Goal: Task Accomplishment & Management: Manage account settings

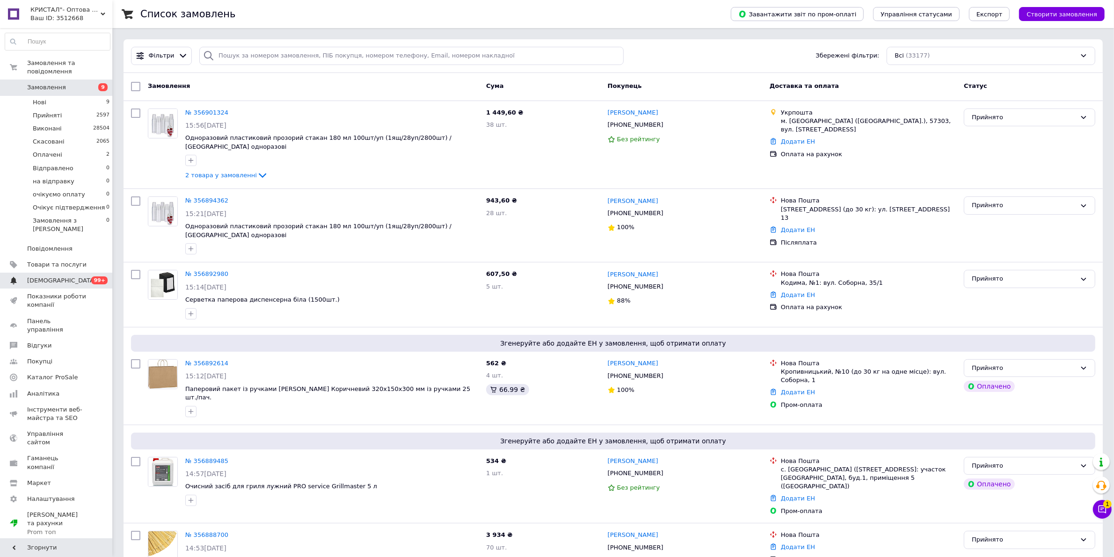
click at [59, 276] on span "[DEMOGRAPHIC_DATA]" at bounding box center [61, 280] width 69 height 8
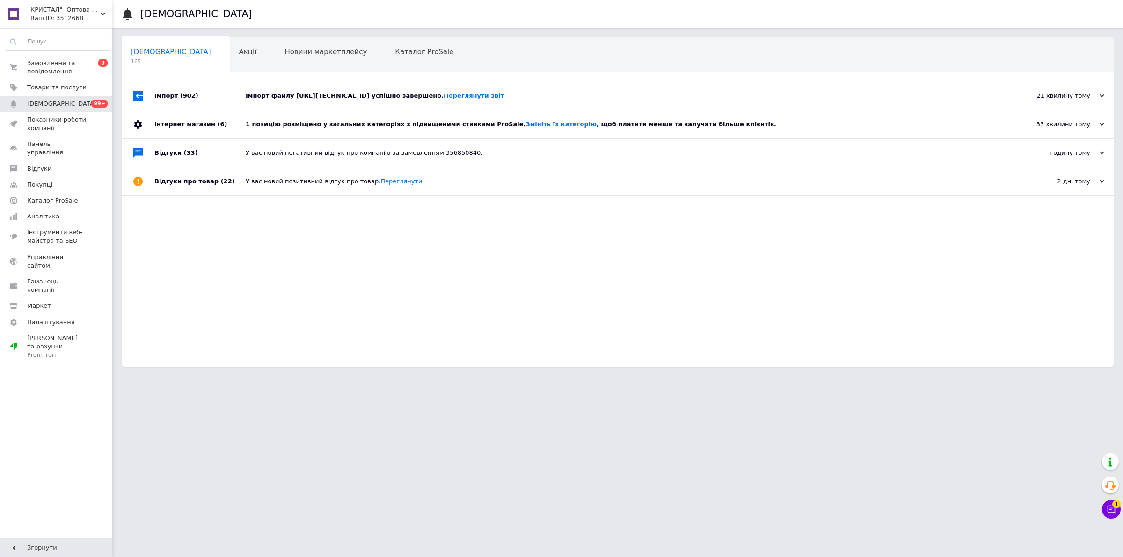
click at [319, 125] on div "1 позицію розміщено у загальних категоріях з підвищеними ставками ProSale. Змін…" at bounding box center [628, 124] width 765 height 8
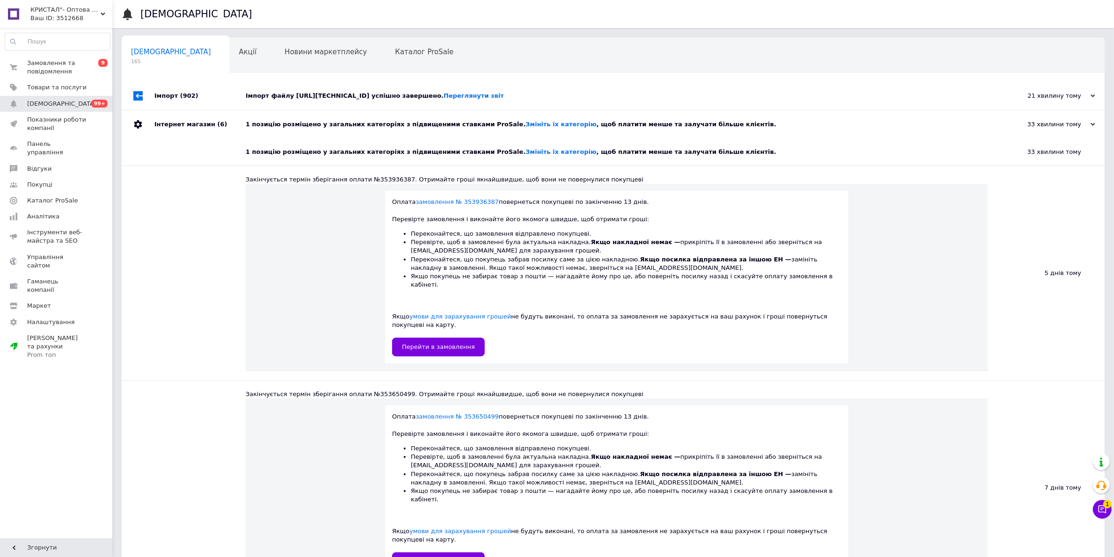
click at [325, 120] on div "1 позицію розміщено у загальних категоріях з підвищеними ставками ProSale. Змін…" at bounding box center [624, 124] width 756 height 28
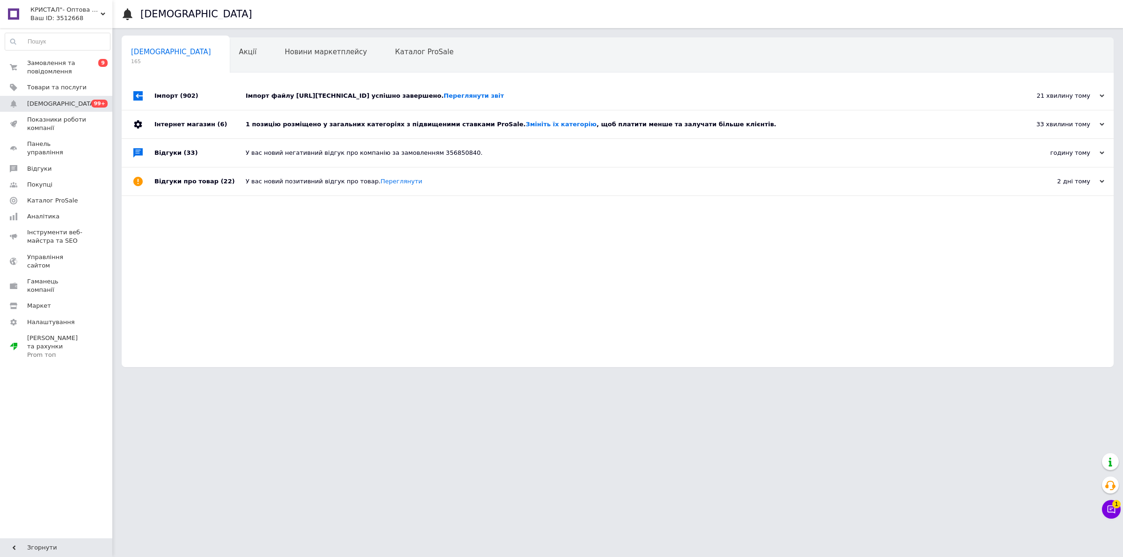
click at [309, 123] on div "1 позицію розміщено у загальних категоріях з підвищеними ставками ProSale. Змін…" at bounding box center [628, 124] width 765 height 8
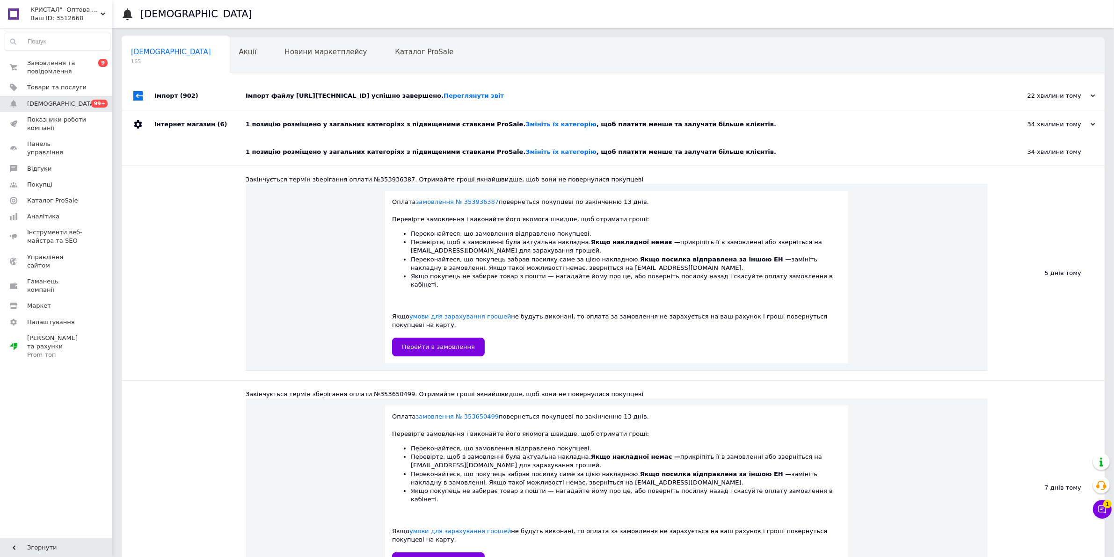
click at [308, 123] on div "1 позицію розміщено у загальних категоріях з підвищеними ставками ProSale. Змін…" at bounding box center [624, 124] width 756 height 8
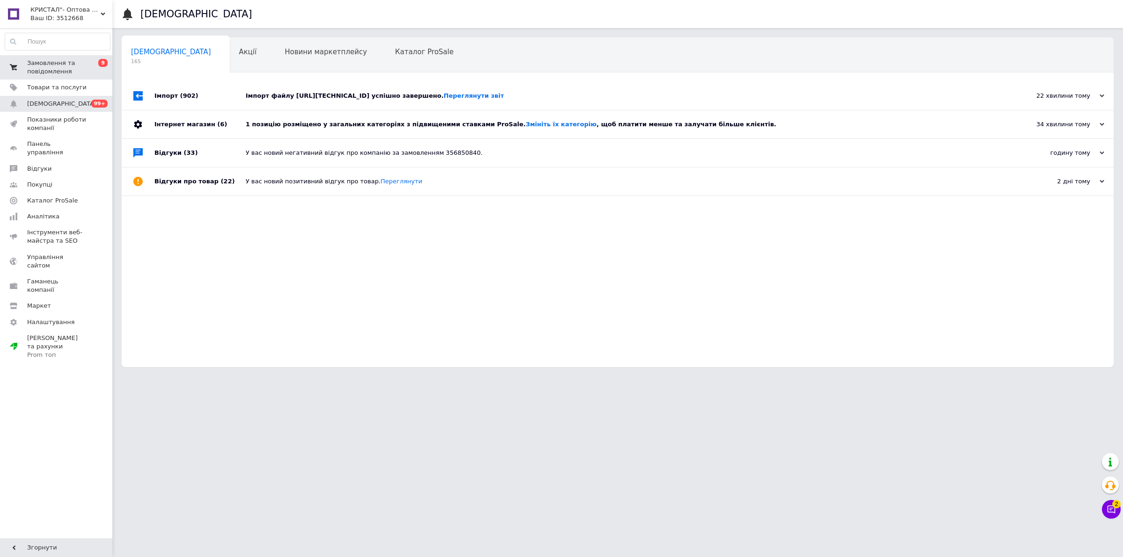
click at [66, 68] on span "Замовлення та повідомлення" at bounding box center [56, 67] width 59 height 17
